Goal: Information Seeking & Learning: Learn about a topic

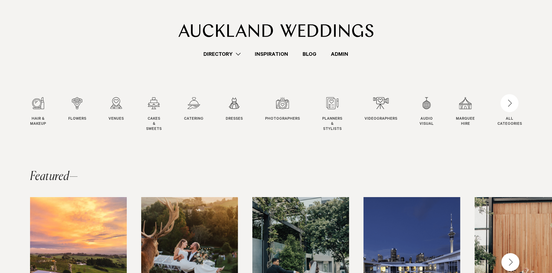
click at [343, 55] on link "Admin" at bounding box center [340, 54] width 32 height 8
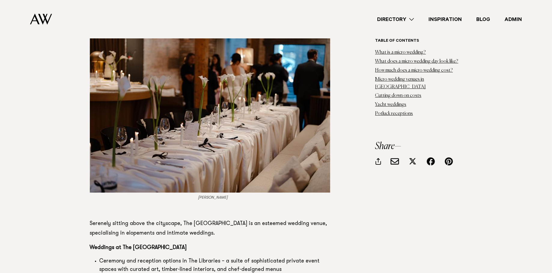
scroll to position [5365, 0]
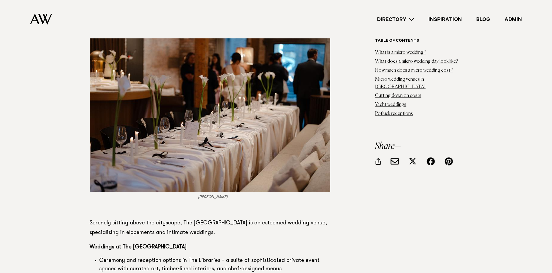
click at [156, 219] on p "Serenely sitting above the cityscape, The Hotel Britomart is an esteemed weddin…" at bounding box center [213, 228] width 246 height 19
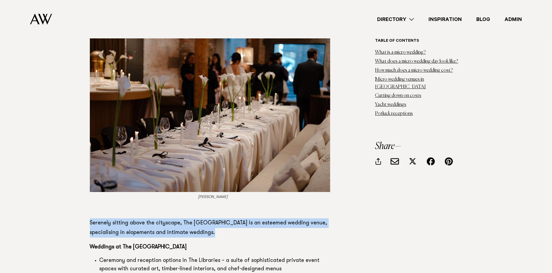
click at [164, 204] on p at bounding box center [213, 209] width 246 height 10
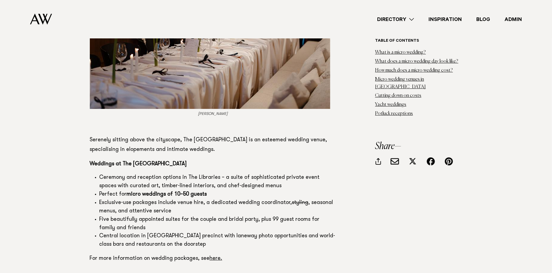
scroll to position [5450, 0]
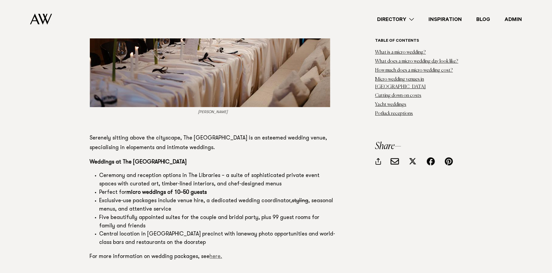
click at [213, 254] on link "here." at bounding box center [216, 256] width 13 height 5
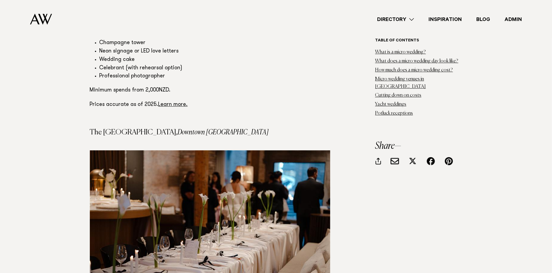
scroll to position [5247, 0]
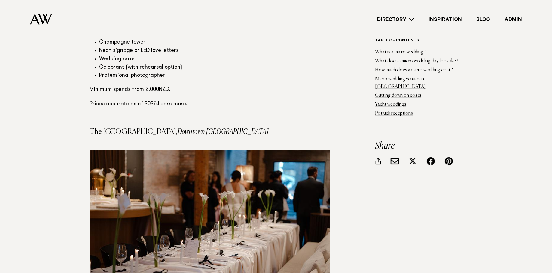
click at [265, 168] on img at bounding box center [210, 230] width 240 height 160
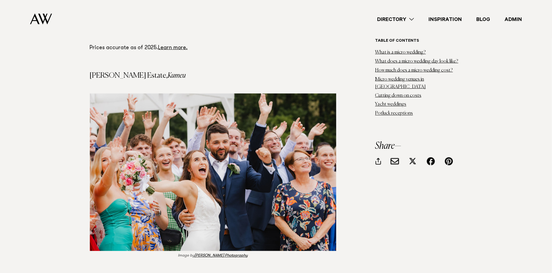
scroll to position [4864, 0]
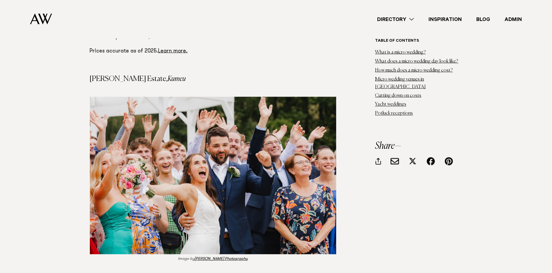
click at [255, 124] on img at bounding box center [213, 176] width 246 height 158
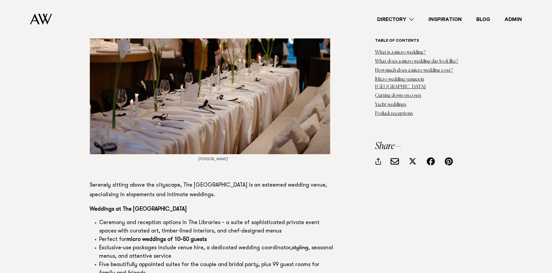
scroll to position [5404, 0]
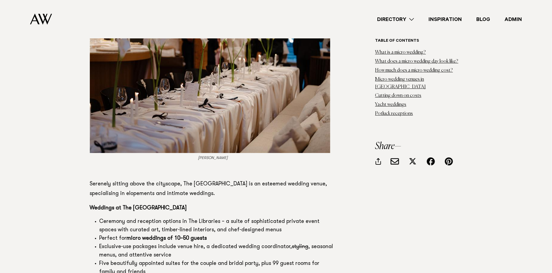
click at [513, 17] on link "Admin" at bounding box center [513, 19] width 32 height 8
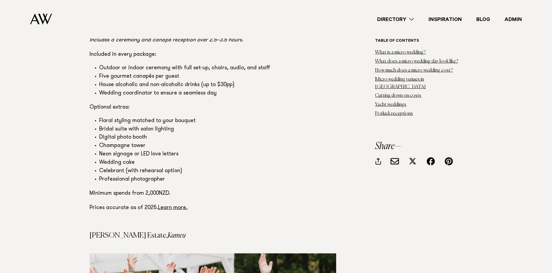
scroll to position [4709, 0]
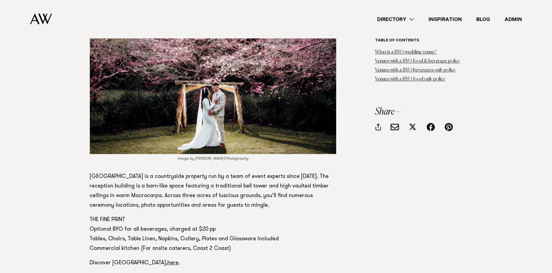
click at [210, 172] on p "Kumeu Valley Estate is a countryside property run by a team of event experts si…" at bounding box center [213, 191] width 246 height 38
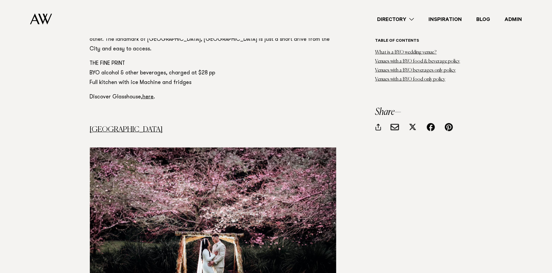
scroll to position [2504, 0]
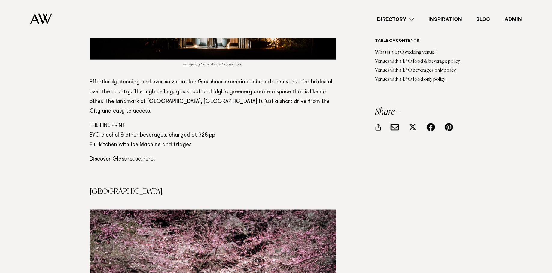
click at [513, 19] on link "Admin" at bounding box center [513, 19] width 32 height 8
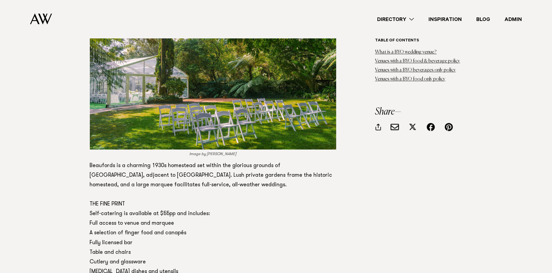
scroll to position [2736, 0]
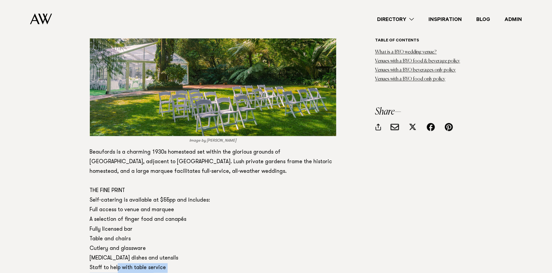
drag, startPoint x: 157, startPoint y: 224, endPoint x: 117, endPoint y: 196, distance: 48.9
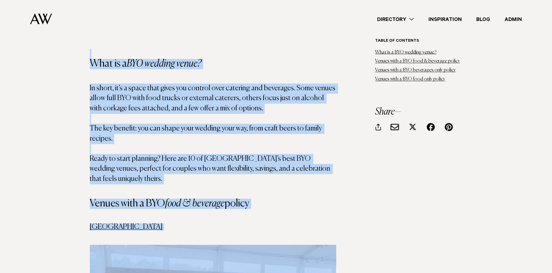
scroll to position [0, 0]
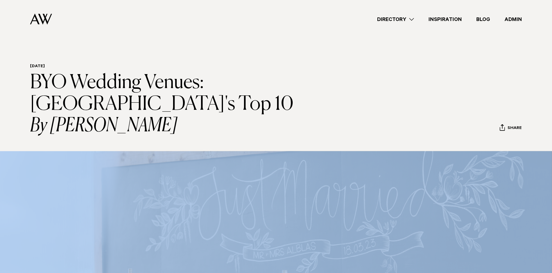
drag, startPoint x: 155, startPoint y: 192, endPoint x: 32, endPoint y: 69, distance: 174.3
copy article "6 September 2023 BYO Wedding Venues: Auckland's Top 10 By Avya Trotter-Hlavac S…"
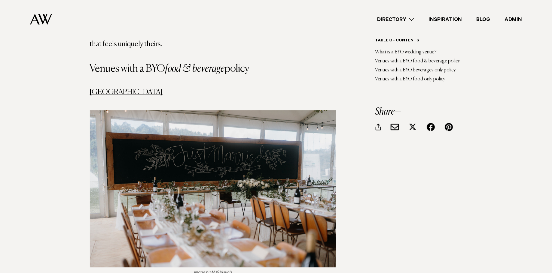
scroll to position [626, 0]
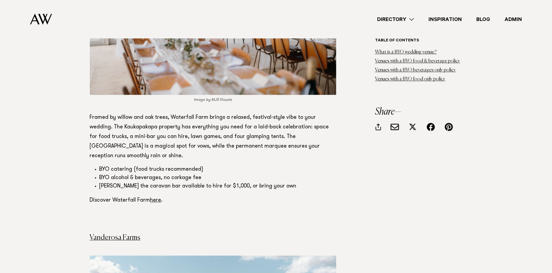
scroll to position [809, 0]
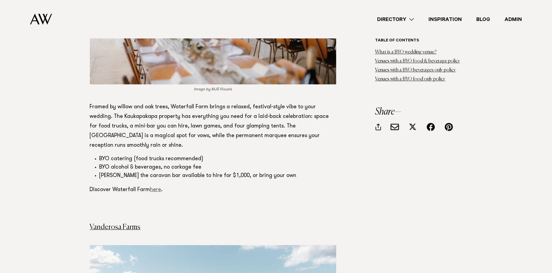
click at [157, 187] on link "here" at bounding box center [155, 189] width 11 height 5
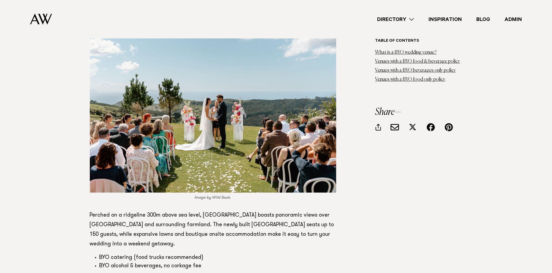
scroll to position [1024, 0]
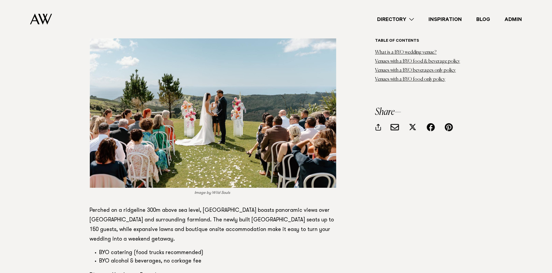
click at [163, 273] on link "here" at bounding box center [160, 275] width 11 height 5
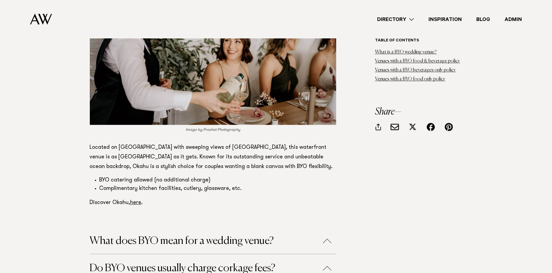
scroll to position [2947, 0]
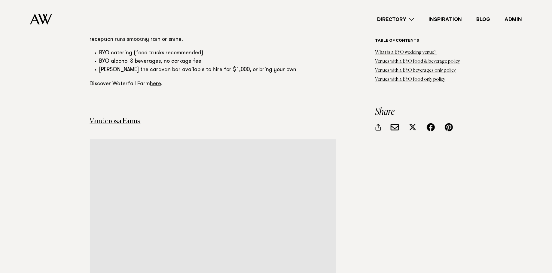
scroll to position [765, 0]
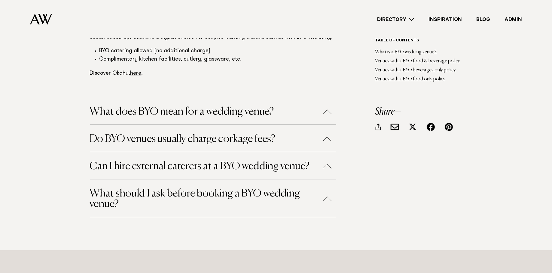
scroll to position [3067, 0]
click at [299, 97] on h4 "What does BYO mean for a wedding venue?" at bounding box center [213, 110] width 246 height 27
click at [289, 106] on button "What does BYO mean for a wedding venue?" at bounding box center [213, 111] width 246 height 11
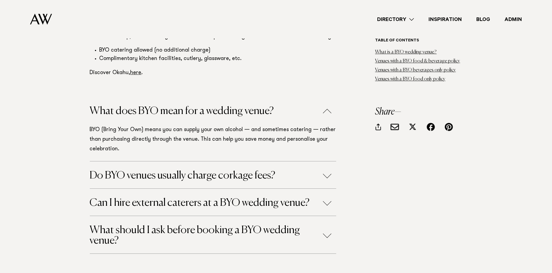
click at [233, 171] on button "Do BYO venues usually charge corkage fees?" at bounding box center [213, 176] width 246 height 11
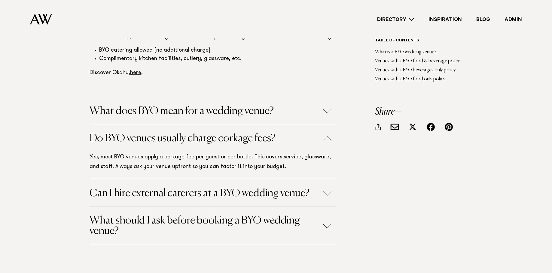
click at [243, 179] on h4 "Can I hire external caterers at a BYO wedding venue?" at bounding box center [213, 192] width 246 height 27
click at [243, 188] on button "Can I hire external caterers at a BYO wedding venue?" at bounding box center [213, 193] width 246 height 11
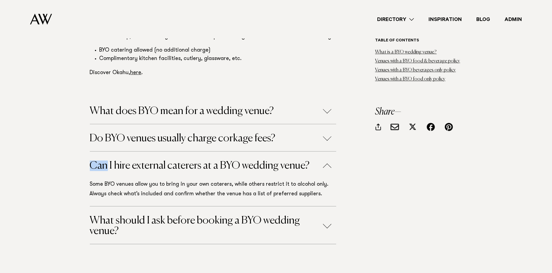
click at [242, 207] on h4 "What should I ask before booking a BYO wedding venue?" at bounding box center [213, 226] width 246 height 38
click at [242, 216] on button "What should I ask before booking a BYO wedding venue?" at bounding box center [213, 226] width 246 height 21
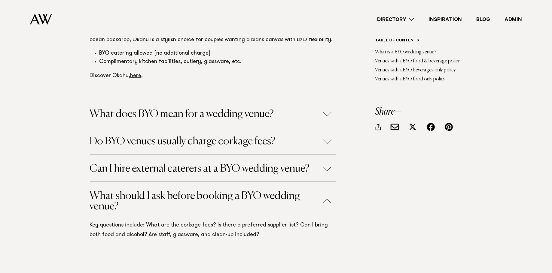
scroll to position [3059, 0]
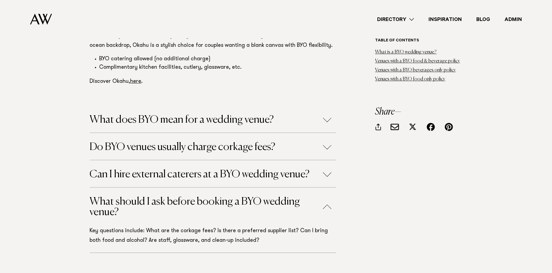
click at [207, 115] on button "What does BYO mean for a wedding venue?" at bounding box center [213, 120] width 246 height 11
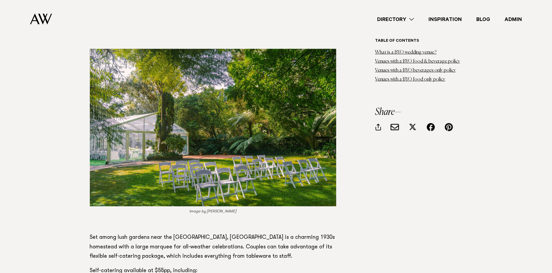
scroll to position [2344, 0]
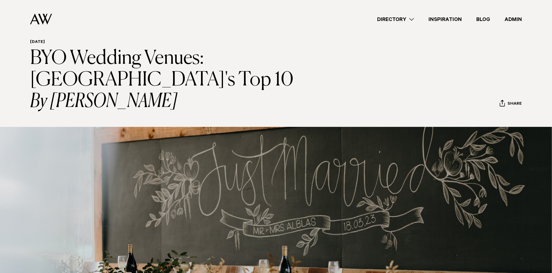
scroll to position [26, 0]
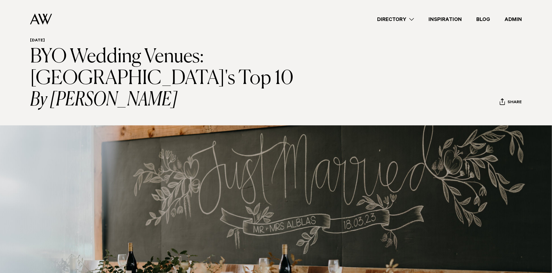
click at [513, 17] on link "Admin" at bounding box center [513, 19] width 32 height 8
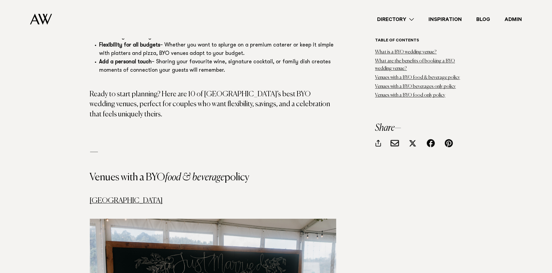
scroll to position [714, 0]
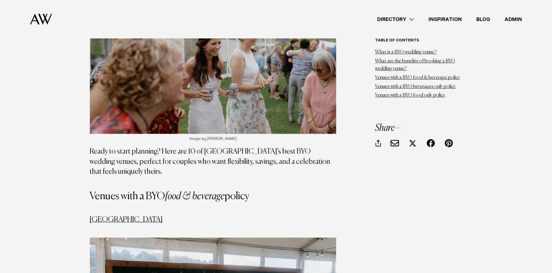
scroll to position [825, 0]
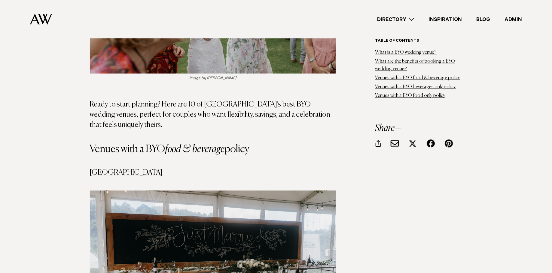
scroll to position [888, 0]
